Goal: Use online tool/utility

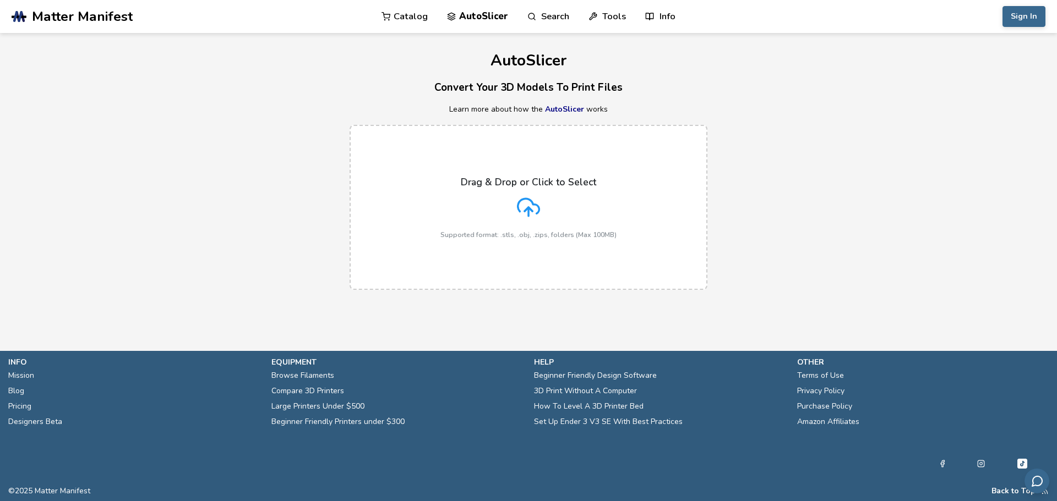
click at [545, 189] on div "Drag & Drop or Click to Select Supported format: .stls, .obj, .zips, folders (M…" at bounding box center [528, 208] width 176 height 62
click at [0, 0] on input "Drag & Drop or Click to Select Supported format: .stls, .obj, .zips, folders (M…" at bounding box center [0, 0] width 0 height 0
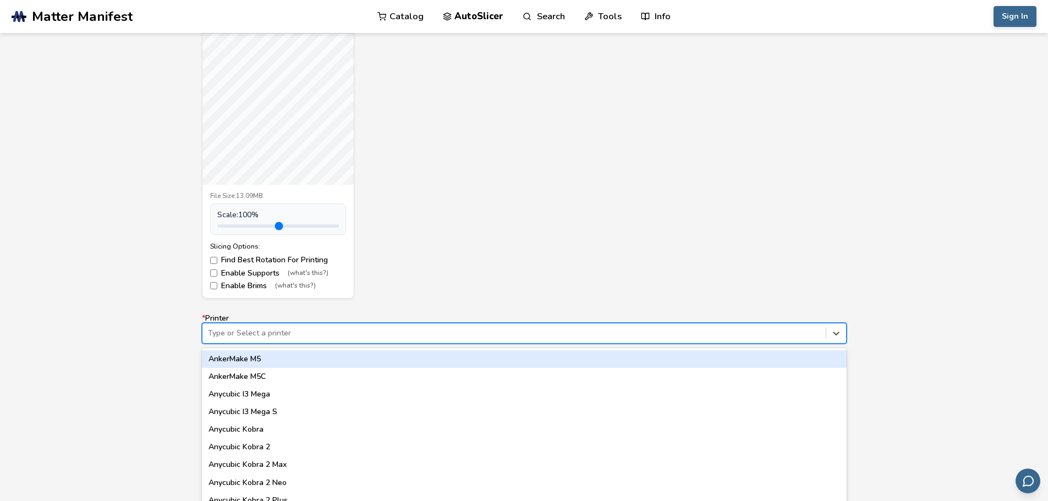
scroll to position [457, 0]
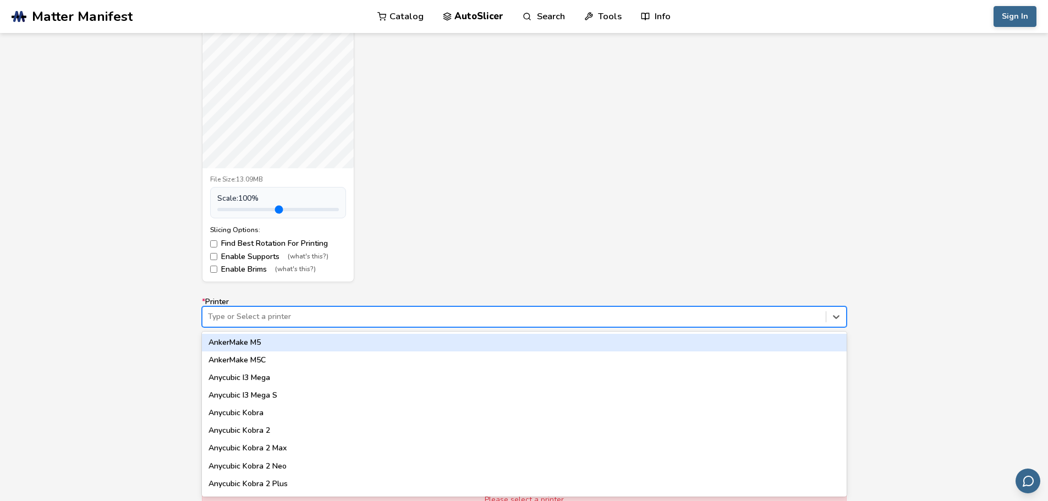
click at [365, 327] on div "64 results available. Use Up and Down to choose options, press Enter to select …" at bounding box center [524, 317] width 645 height 21
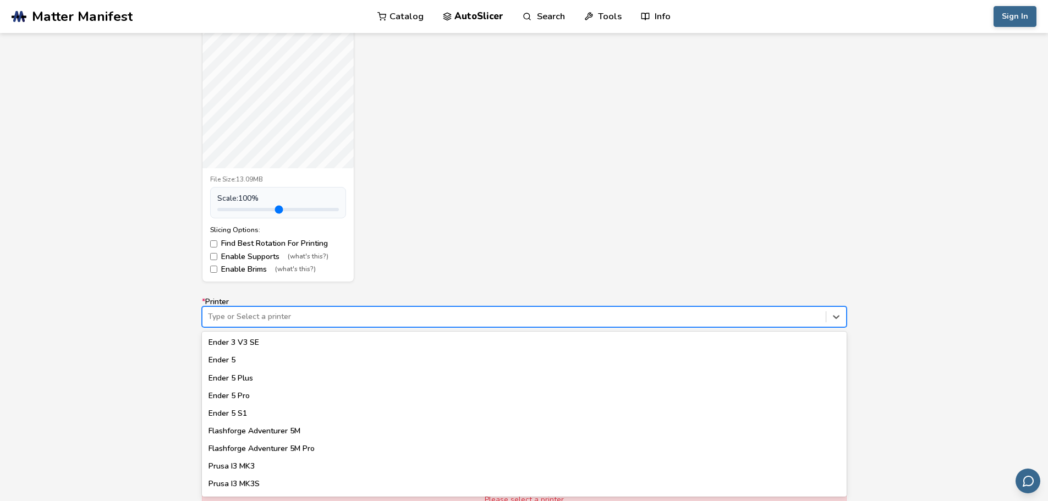
scroll to position [881, 0]
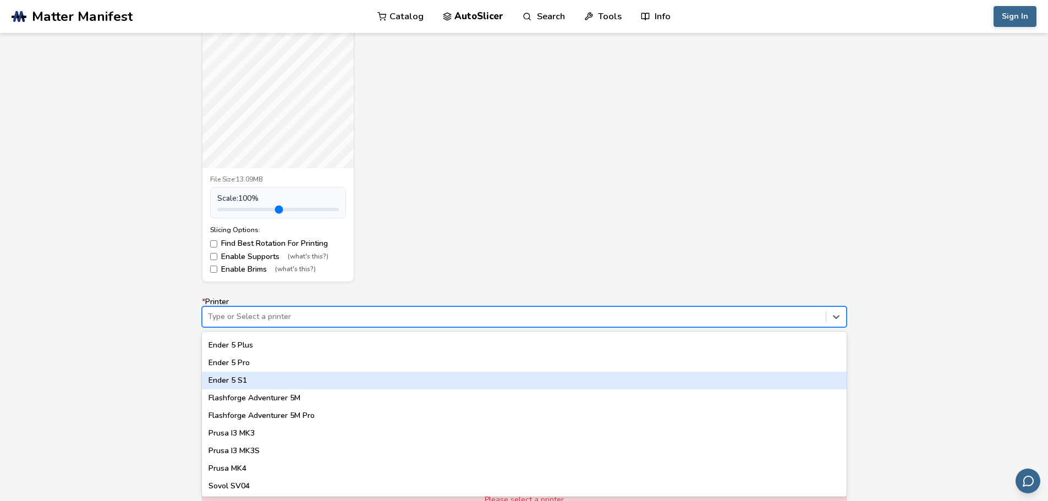
click at [397, 386] on div "Ender 5 S1" at bounding box center [524, 381] width 645 height 18
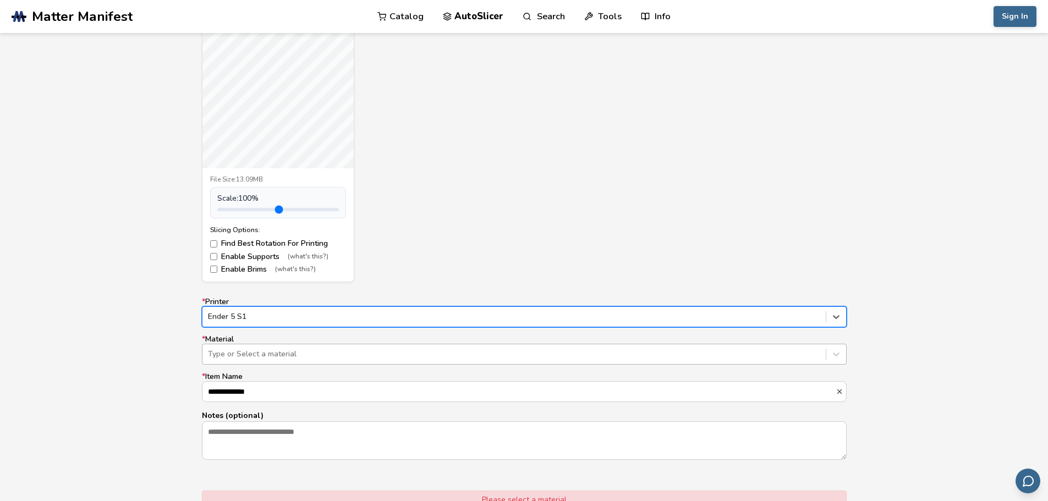
click at [394, 354] on div at bounding box center [514, 354] width 613 height 11
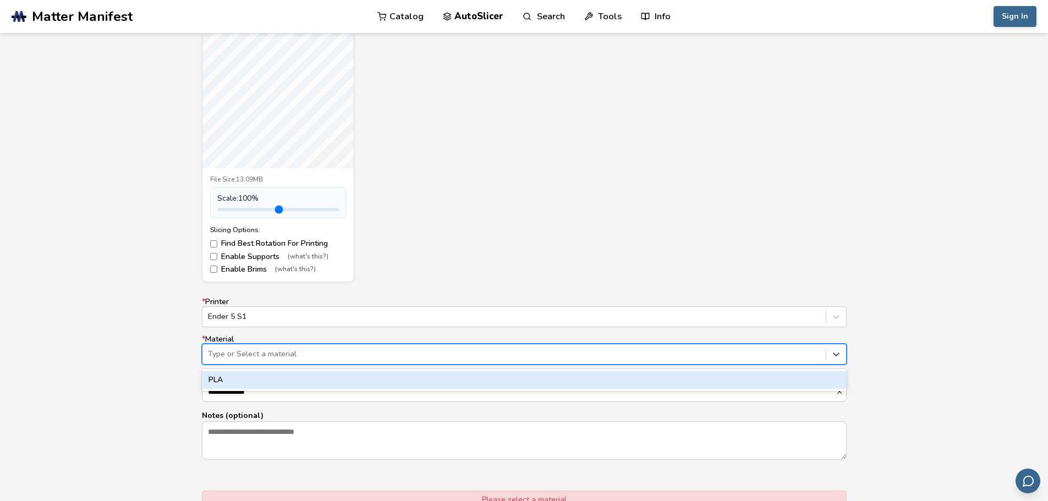
click at [376, 378] on div "PLA" at bounding box center [524, 381] width 645 height 18
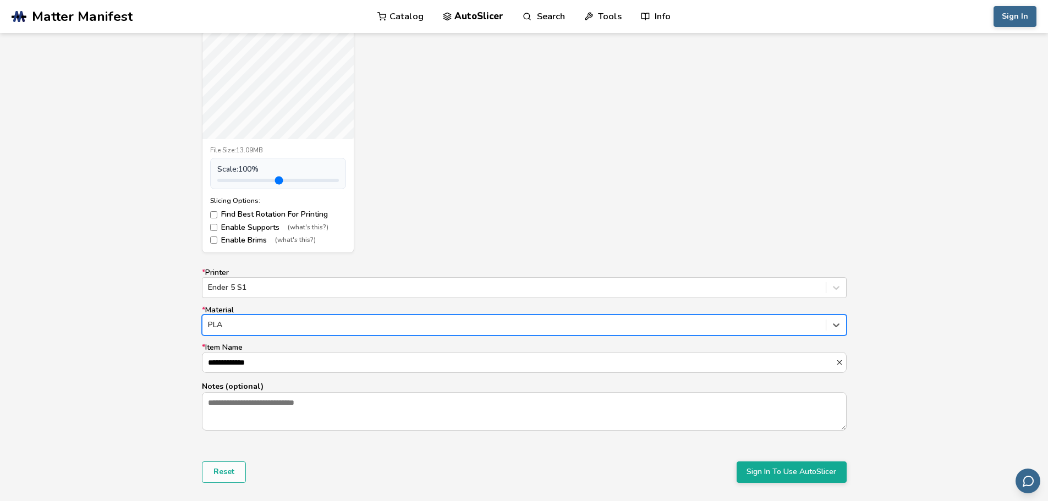
scroll to position [694, 0]
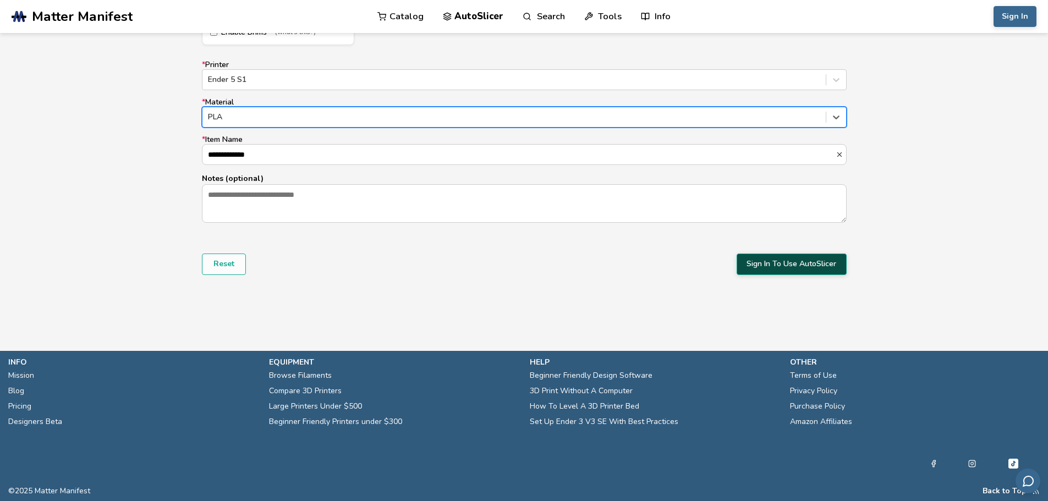
click at [804, 259] on button "Sign In To Use AutoSlicer" at bounding box center [792, 264] width 110 height 21
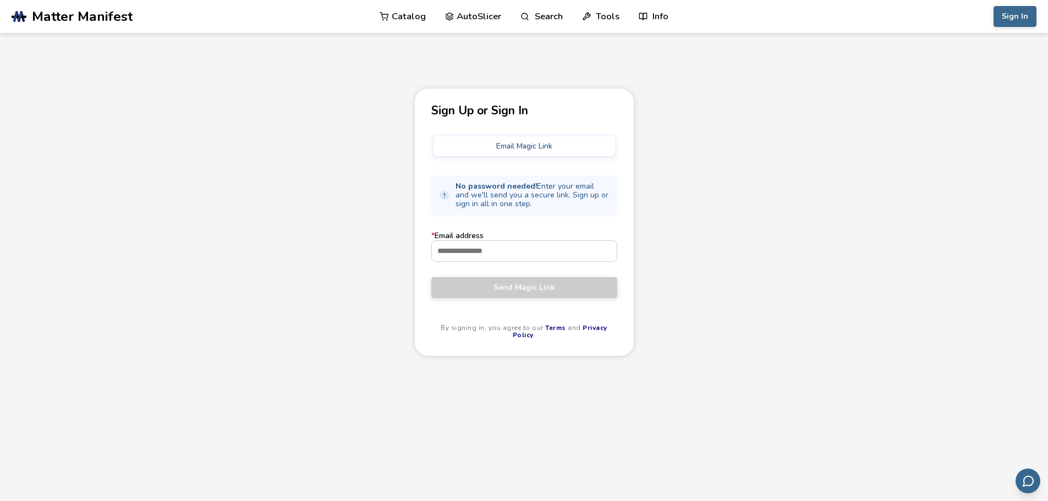
click at [463, 267] on form "* Email address Send Magic Link" at bounding box center [525, 265] width 186 height 66
click at [467, 259] on input "* Email address" at bounding box center [524, 251] width 185 height 20
click at [883, 271] on div "Sign Up or Sign In Email Magic Link No password needed! Enter your email and we…" at bounding box center [524, 323] width 1048 height 471
